Goal: Information Seeking & Learning: Understand process/instructions

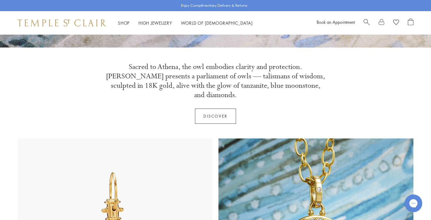
click at [382, 21] on link at bounding box center [382, 22] width 6 height 9
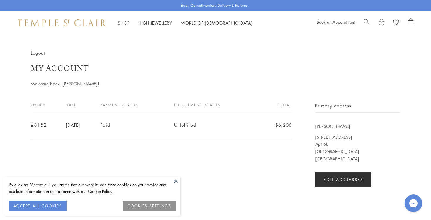
click at [39, 124] on link "#8152" at bounding box center [39, 125] width 16 height 6
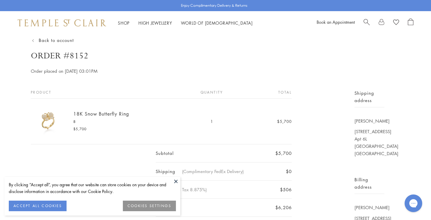
scroll to position [9, 0]
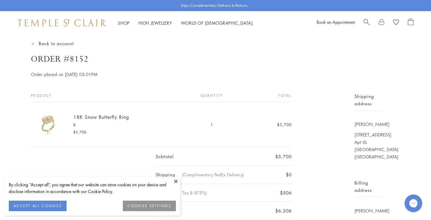
click at [177, 182] on button at bounding box center [176, 181] width 9 height 9
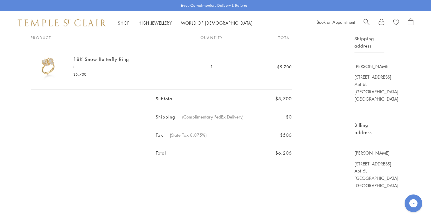
scroll to position [0, 0]
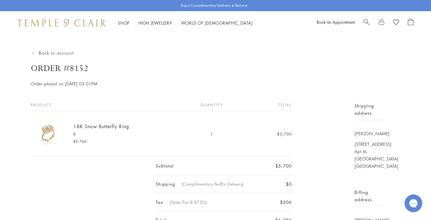
click at [69, 55] on link "Back to account" at bounding box center [52, 53] width 43 height 6
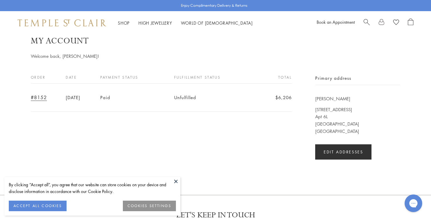
scroll to position [31, 0]
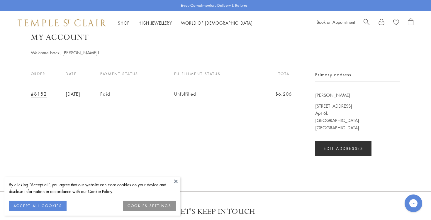
click at [177, 181] on button at bounding box center [176, 181] width 9 height 9
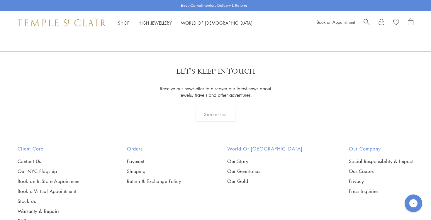
scroll to position [212, 0]
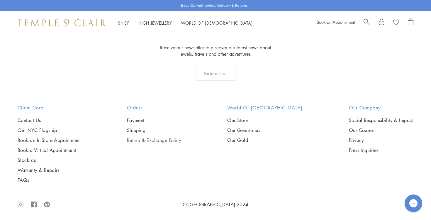
click at [159, 139] on link "Return & Exchange Policy" at bounding box center [154, 140] width 55 height 6
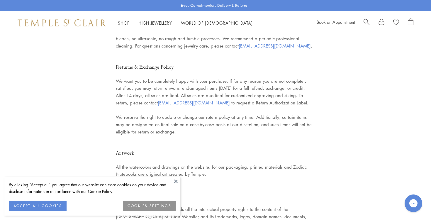
click at [185, 100] on span "clientservices@templestclair.com" at bounding box center [194, 103] width 72 height 6
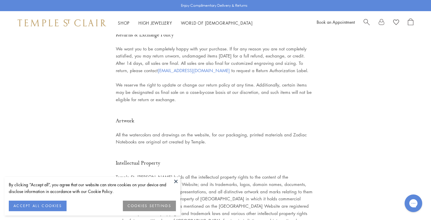
scroll to position [1301, 0]
click at [176, 180] on button at bounding box center [176, 181] width 9 height 9
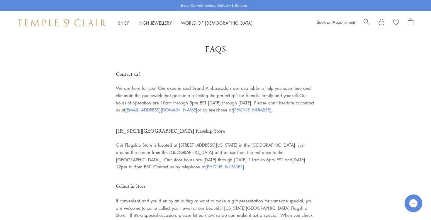
scroll to position [0, 0]
